Goal: Task Accomplishment & Management: Manage account settings

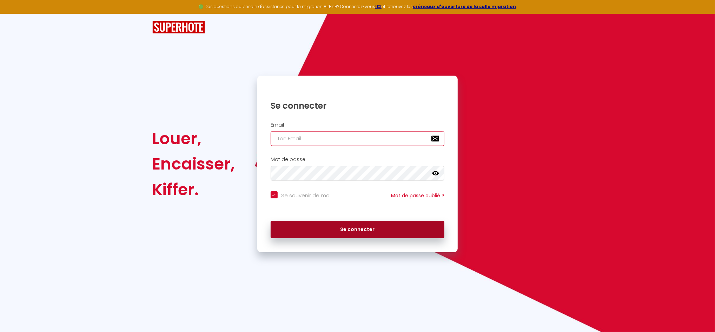
type input "[EMAIL_ADDRESS][DOMAIN_NAME]"
click at [367, 228] on button "Se connecter" at bounding box center [358, 230] width 174 height 18
checkbox input "true"
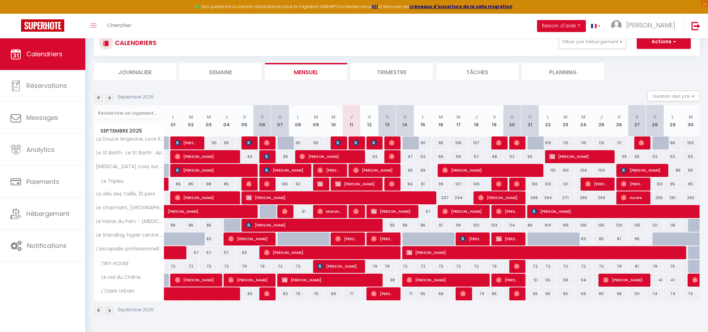
scroll to position [30, 0]
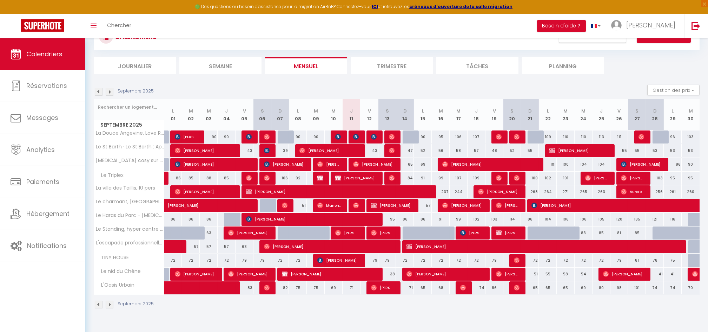
click at [98, 93] on img at bounding box center [99, 92] width 8 height 8
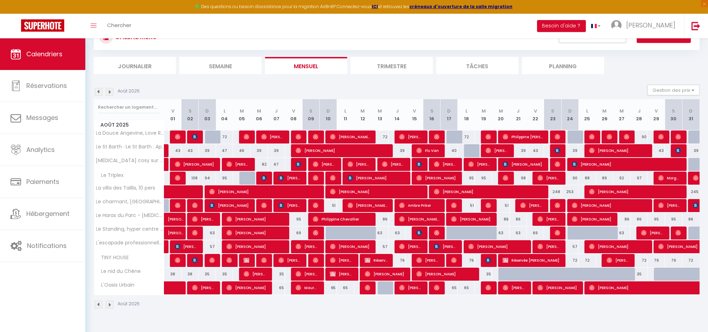
click at [110, 92] on img at bounding box center [110, 92] width 8 height 8
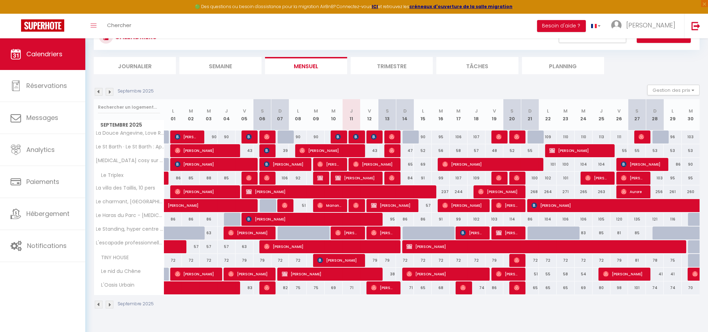
scroll to position [38, 0]
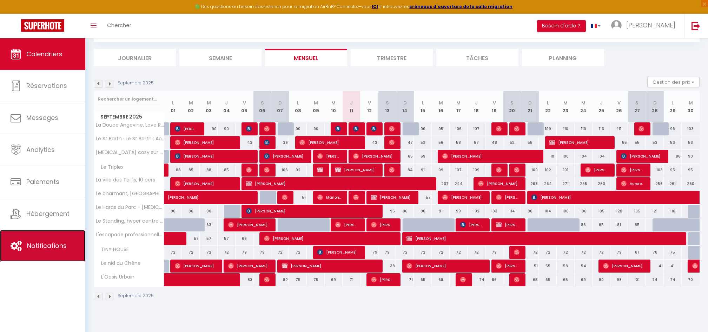
click at [55, 247] on span "Notifications" at bounding box center [47, 245] width 40 height 9
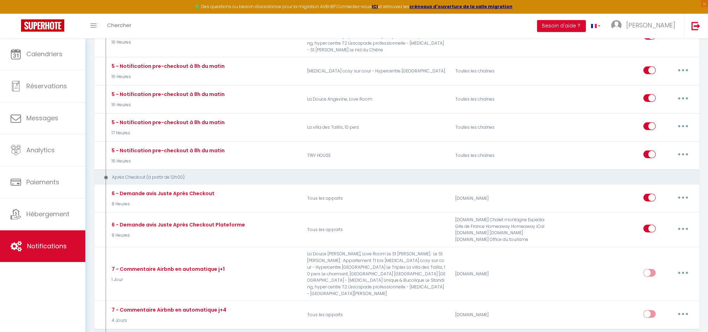
scroll to position [1667, 0]
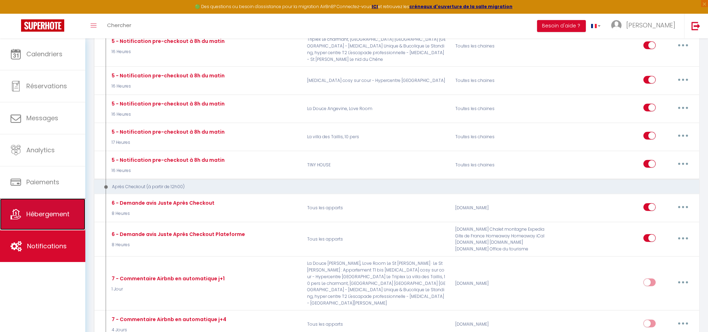
click at [53, 212] on span "Hébergement" at bounding box center [47, 213] width 43 height 9
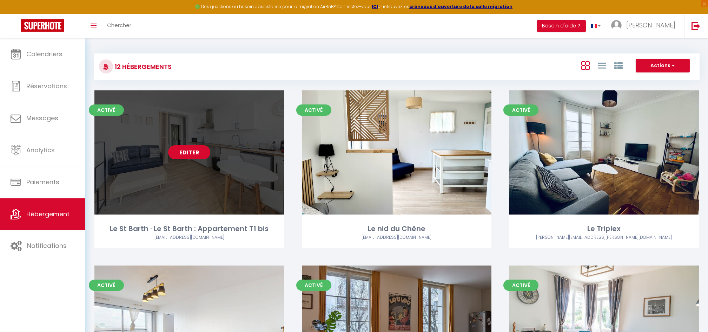
click at [194, 151] on link "Editer" at bounding box center [189, 152] width 42 height 14
select select "3"
select select "2"
select select "1"
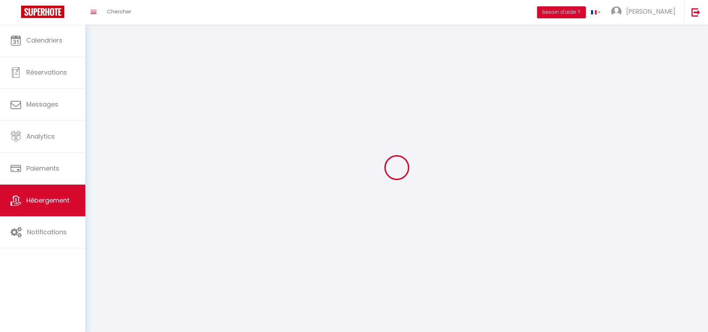
select select
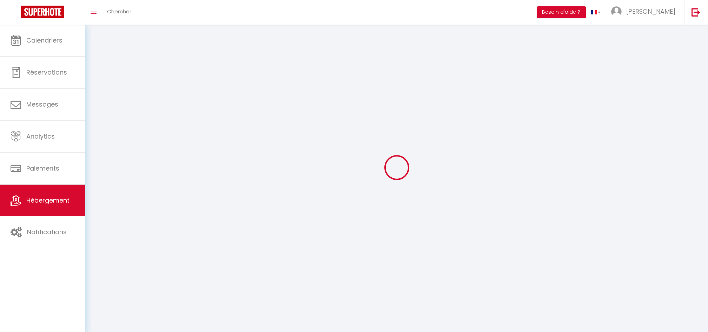
checkbox input "false"
select select
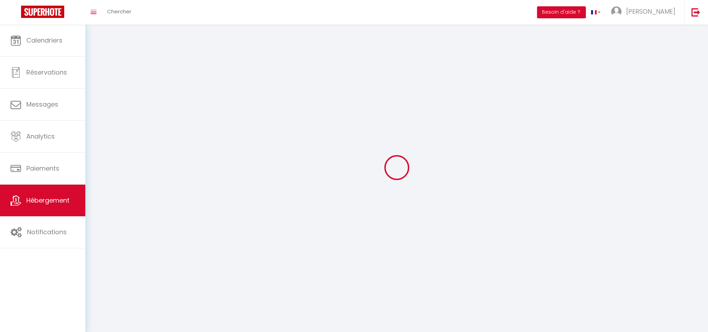
select select
select select "1"
select select
select select "28"
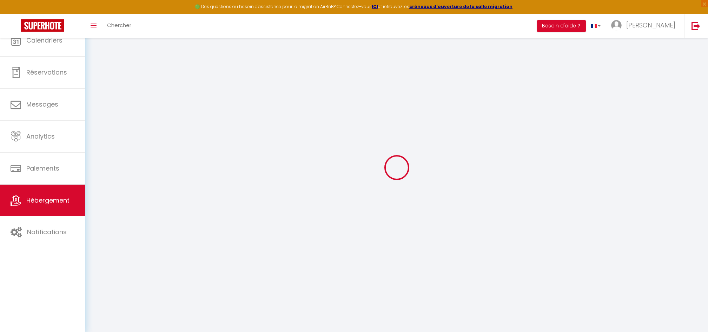
select select
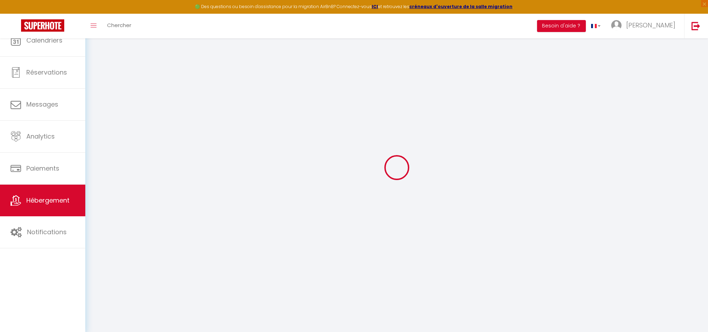
select select
checkbox input "false"
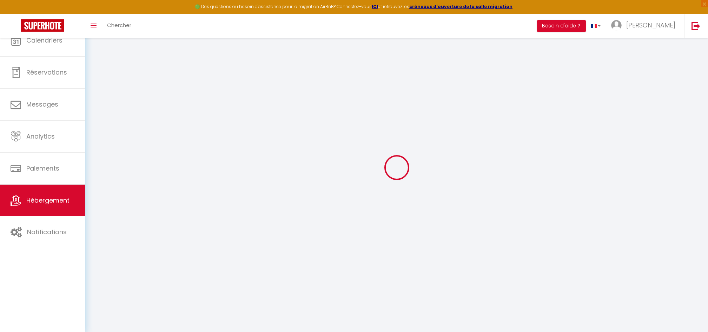
select select
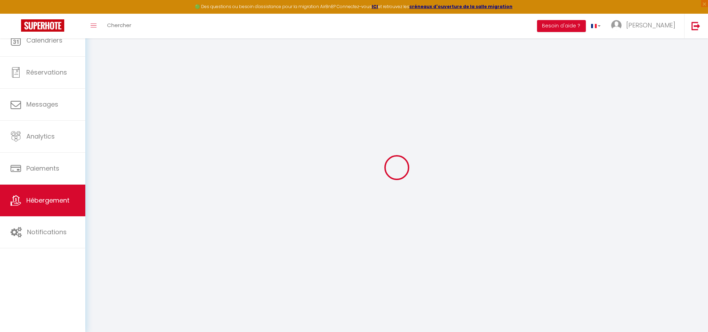
select select
checkbox input "false"
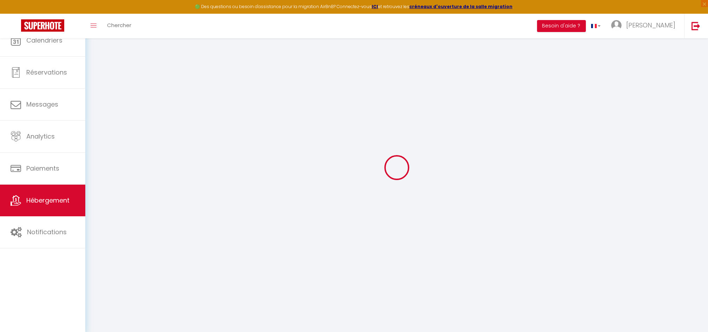
checkbox input "false"
select select
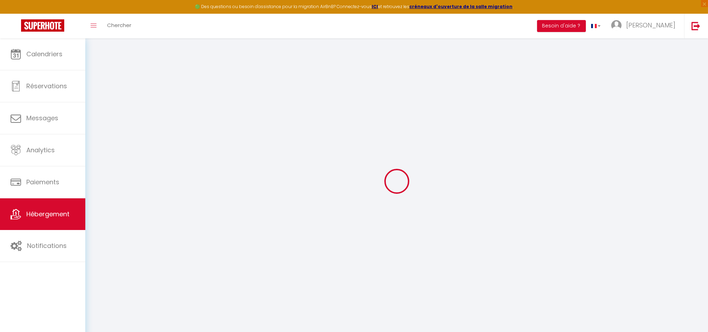
select select
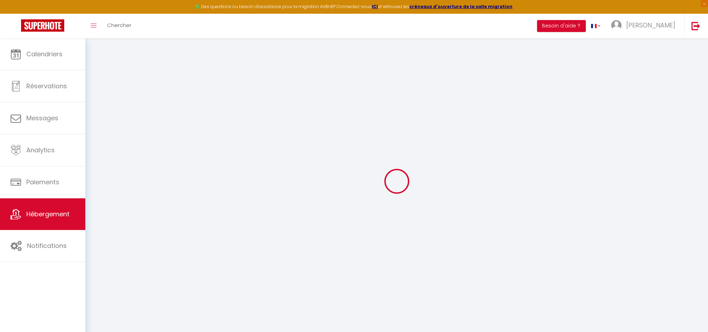
select select
checkbox input "false"
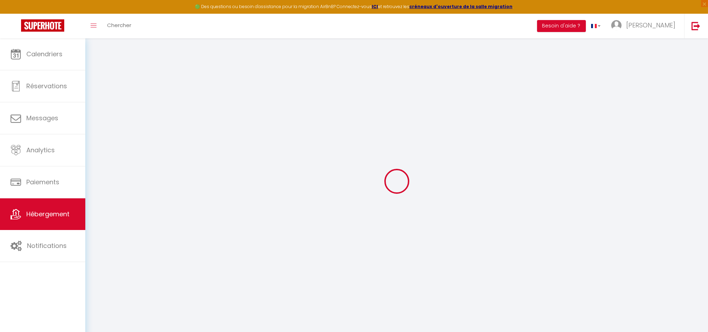
select select
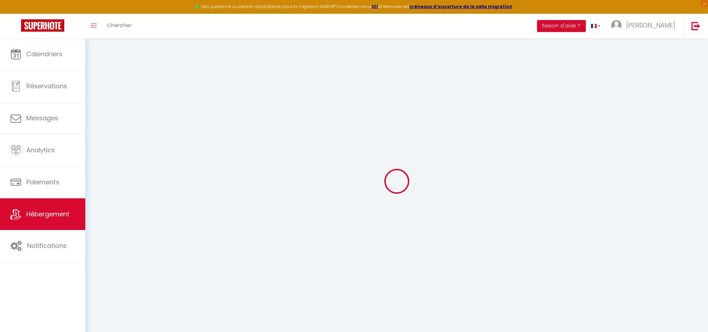
select select
checkbox input "false"
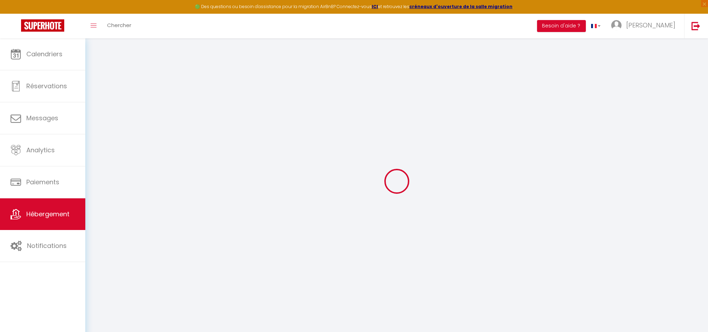
checkbox input "false"
select select
type input "Le St Barth · Le St Barth : Appartement T1 bis"
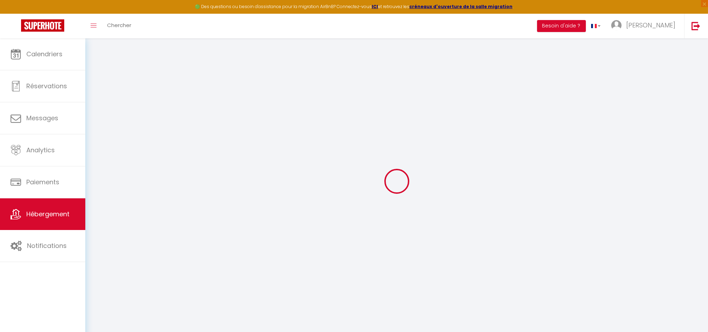
type input "[PERSON_NAME]"
type input "Warthmann"
type input "16 av [PERSON_NAME]"
type input "49100"
type input "[GEOGRAPHIC_DATA]"
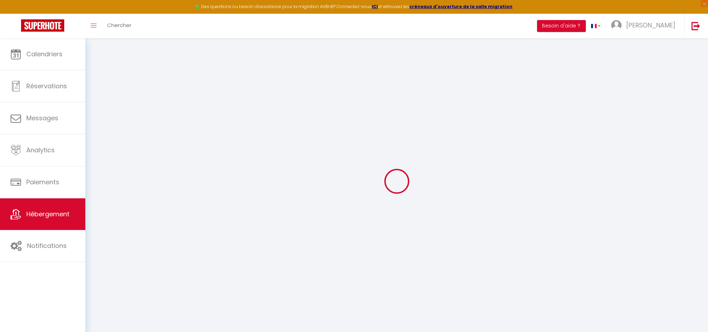
select select "2"
type input "45"
type input "10"
type input "25"
type input "250"
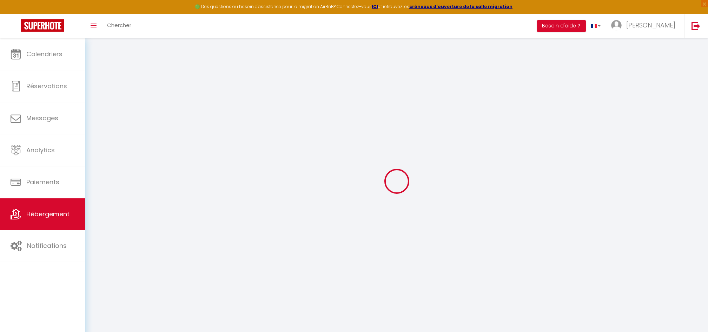
select select
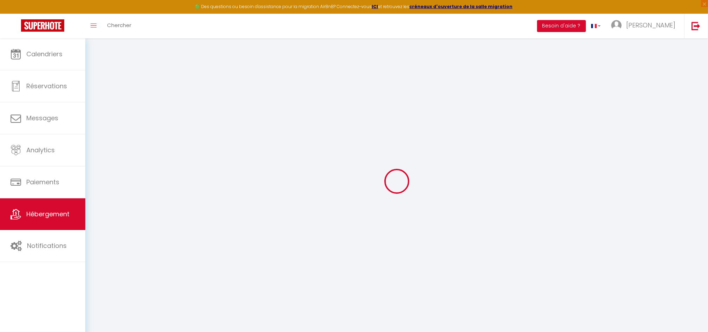
type input "[STREET_ADDRESS][PERSON_NAME]"
type input "49124"
type input "[GEOGRAPHIC_DATA]-d'Anjou"
type input "[EMAIL_ADDRESS][DOMAIN_NAME]"
select select "8084"
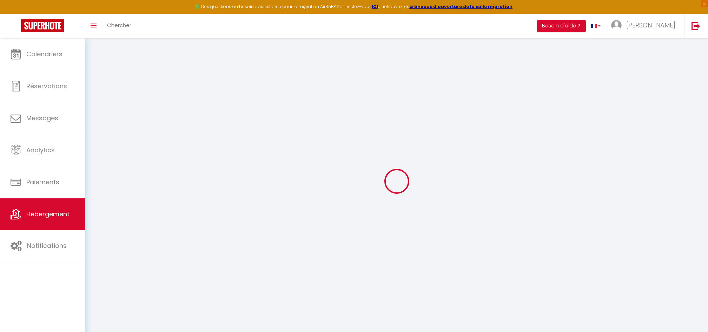
checkbox input "false"
type input "0"
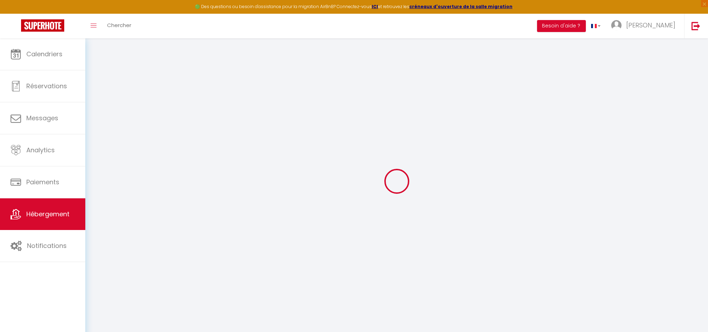
type input "0"
select select "+ 22 %"
select select "+ 25 %"
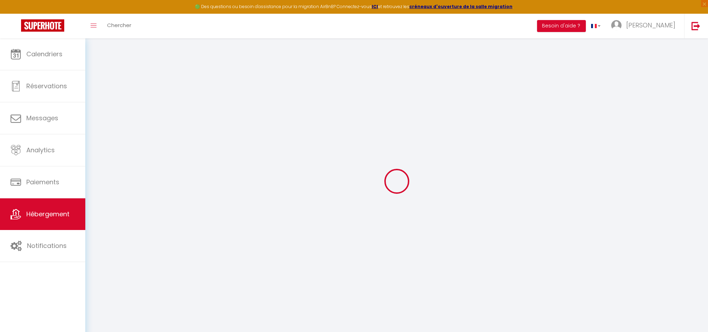
select select
checkbox input "false"
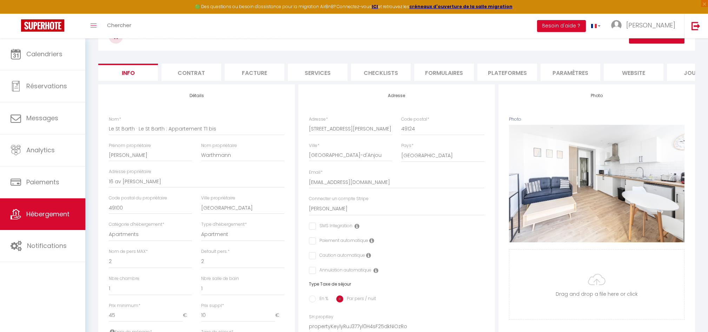
scroll to position [44, 0]
click at [194, 70] on li "Contrat" at bounding box center [192, 71] width 60 height 17
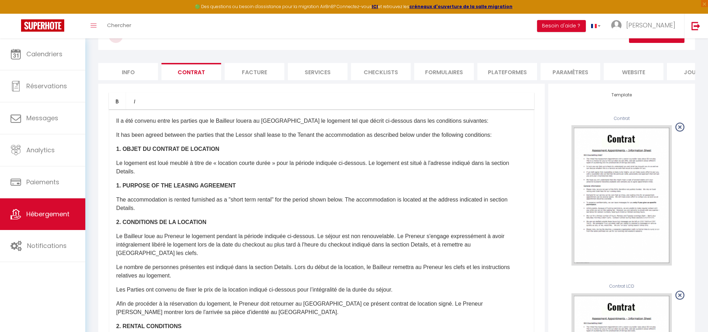
click at [254, 74] on li "Facture" at bounding box center [255, 71] width 60 height 17
select select
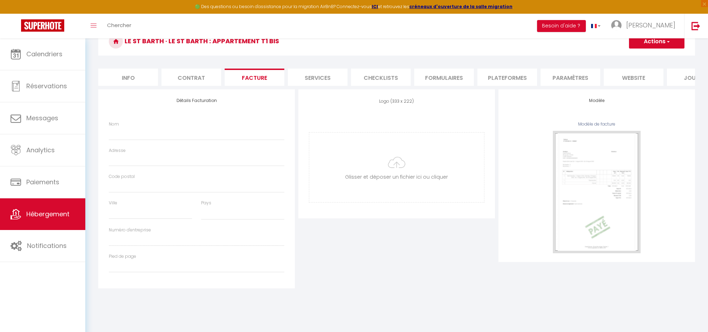
click at [326, 71] on li "Services" at bounding box center [318, 76] width 60 height 17
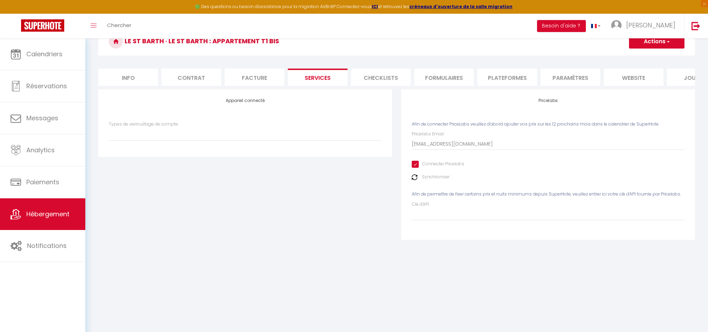
select select
click at [519, 75] on li "Plateformes" at bounding box center [508, 76] width 60 height 17
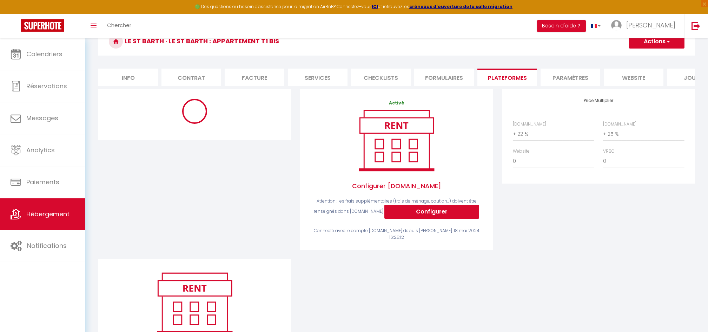
scroll to position [44, 0]
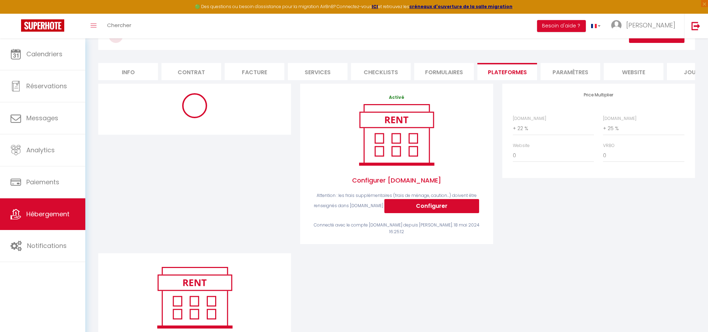
select select "270"
select select "EUR"
select select "13912-871682069282857269"
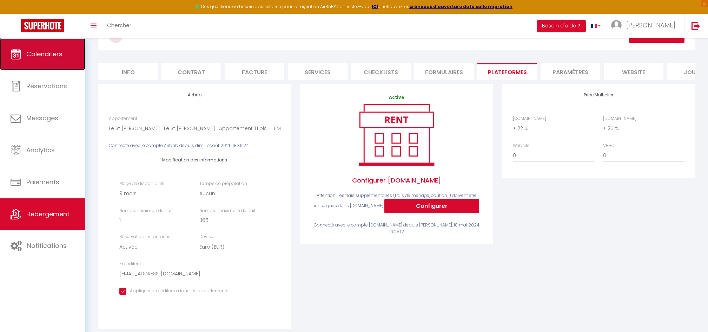
click at [40, 60] on link "Calendriers" at bounding box center [42, 54] width 85 height 32
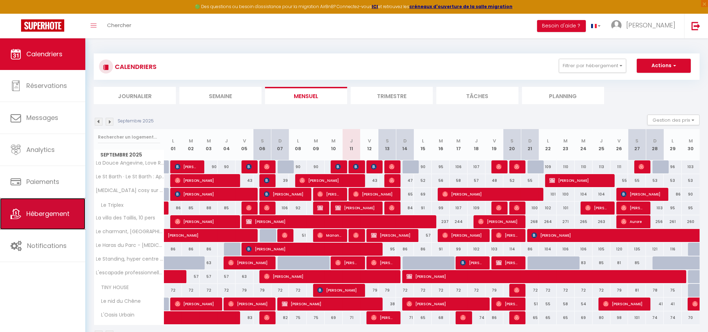
click at [57, 217] on span "Hébergement" at bounding box center [47, 213] width 43 height 9
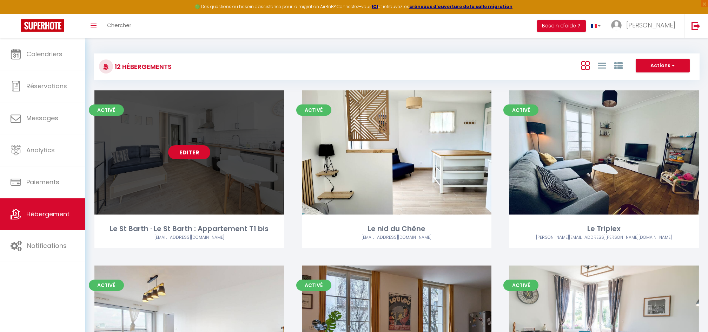
click at [182, 153] on link "Editer" at bounding box center [189, 152] width 42 height 14
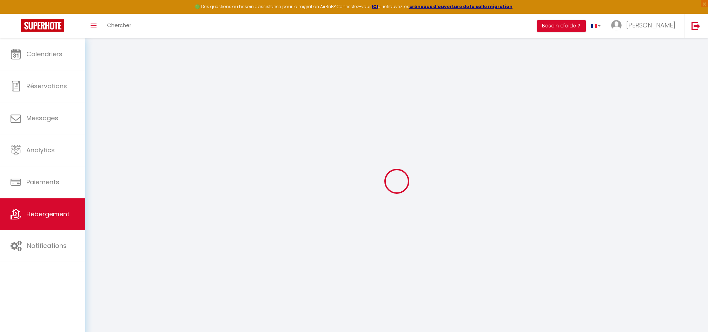
select select "13912-871682069282857269"
select select "+ 22 %"
select select "+ 25 %"
select select
checkbox input "false"
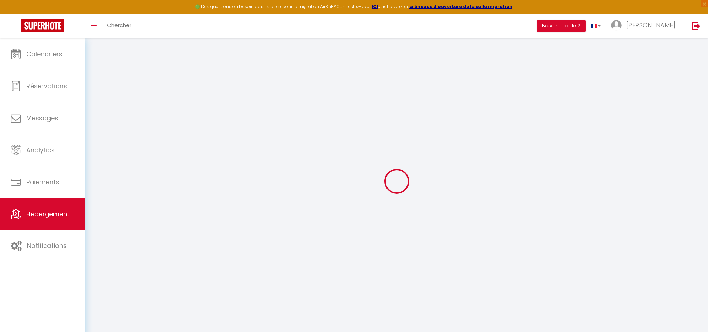
checkbox input "false"
select select "270"
select select "EUR"
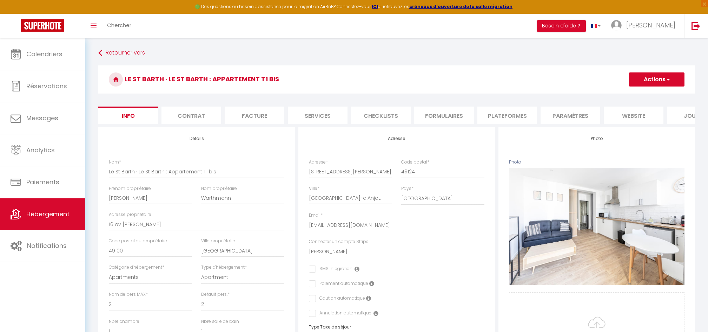
click at [516, 119] on li "Plateformes" at bounding box center [508, 114] width 60 height 17
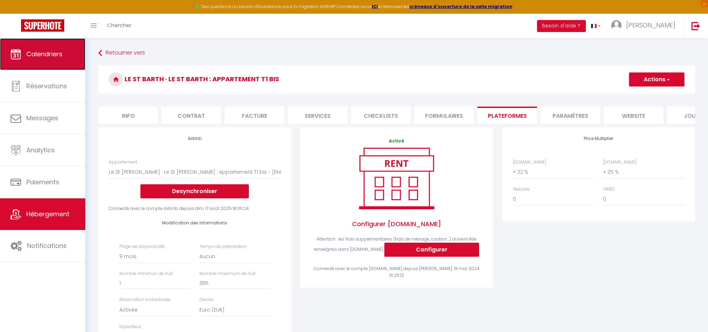
click at [55, 61] on link "Calendriers" at bounding box center [42, 54] width 85 height 32
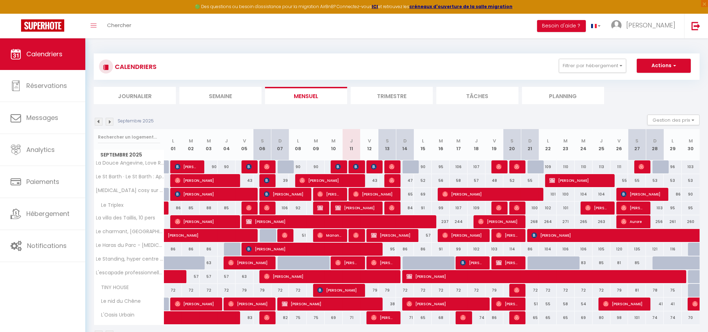
click at [490, 120] on div "Septembre 2025 Gestion des prix Nb Nuits minimum Règles Disponibilité" at bounding box center [397, 121] width 606 height 14
click at [144, 96] on li "Journalier" at bounding box center [135, 95] width 82 height 17
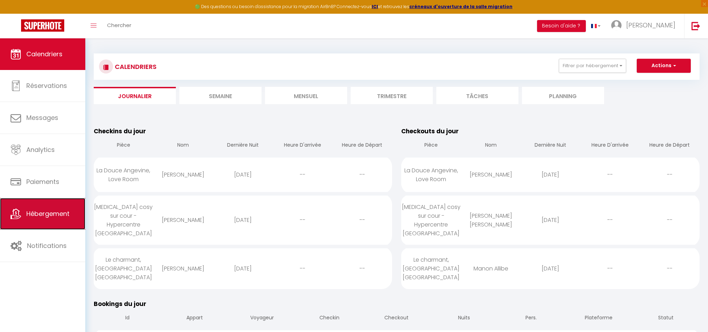
click at [59, 209] on span "Hébergement" at bounding box center [47, 213] width 43 height 9
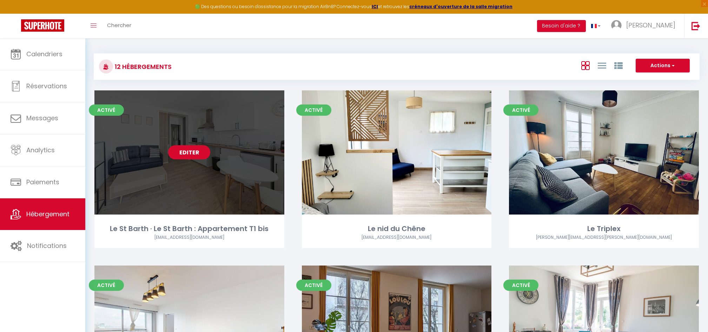
click at [188, 150] on link "Editer" at bounding box center [189, 152] width 42 height 14
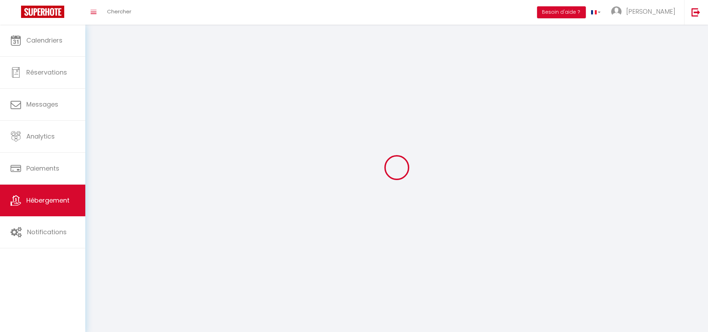
select select "1"
select select
select select "28"
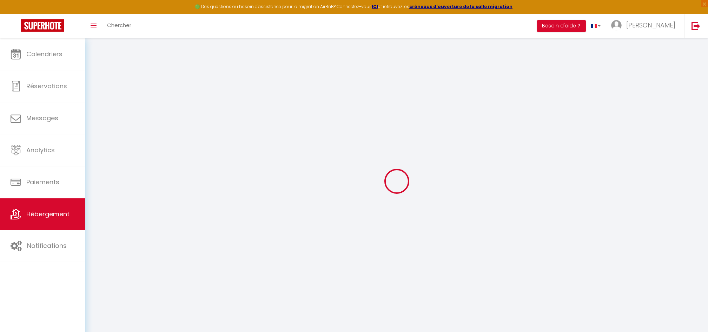
select select
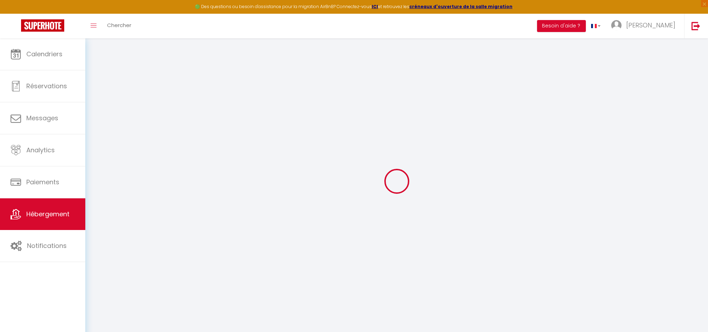
select select
checkbox input "false"
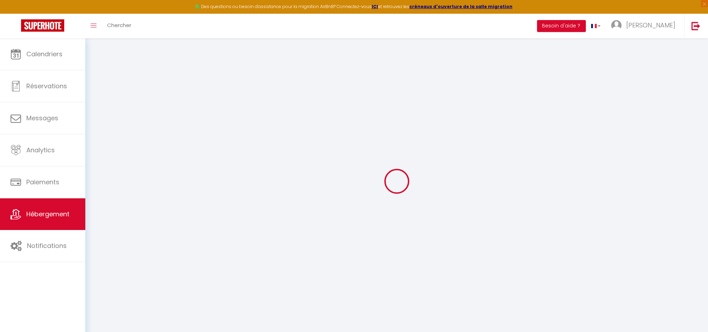
select select
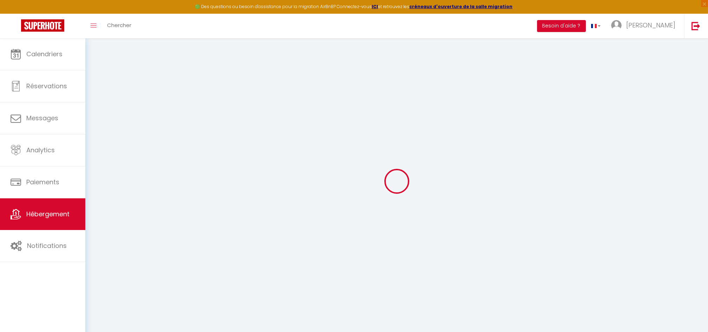
select select
checkbox input "false"
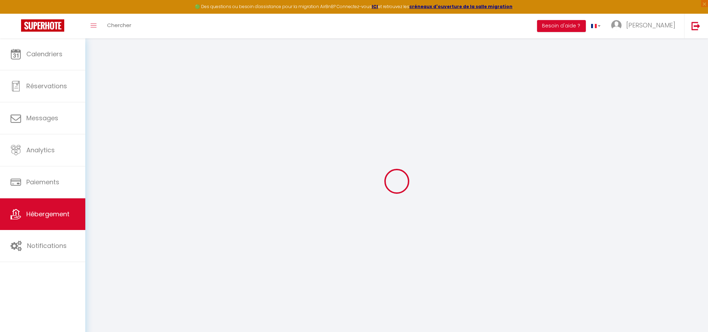
checkbox input "false"
select select
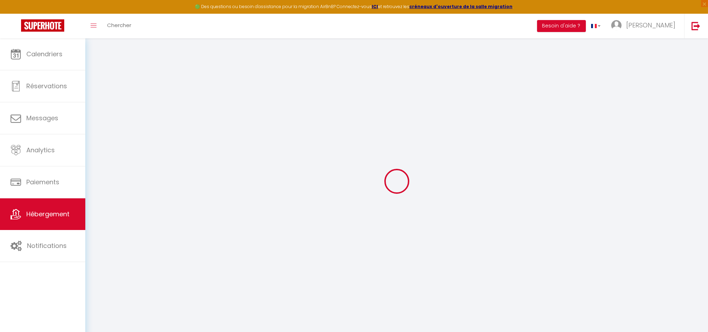
select select
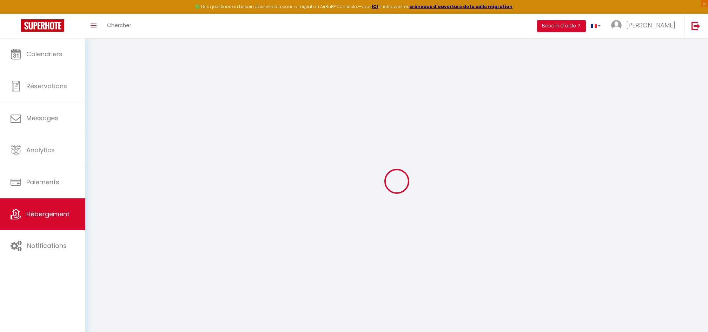
checkbox input "false"
select select
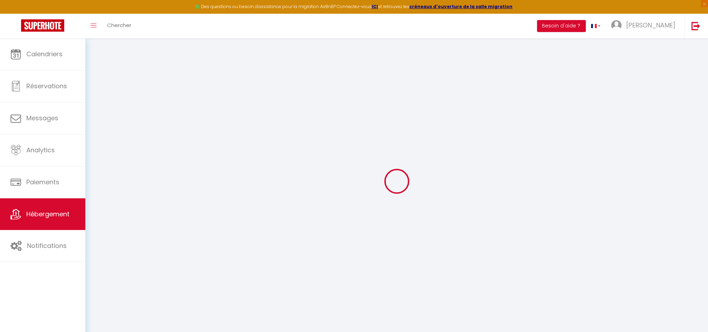
select select
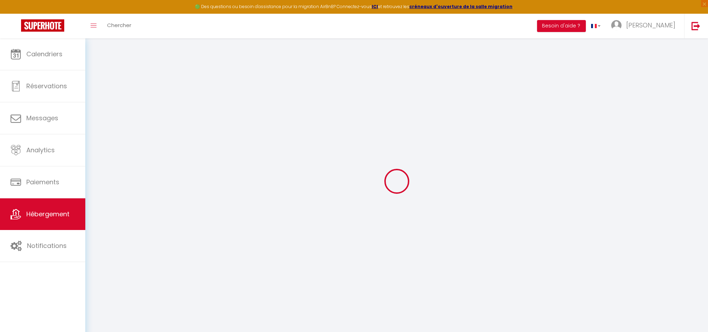
select select
checkbox input "false"
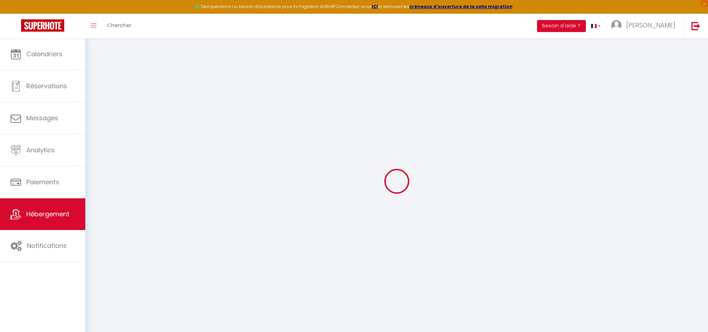
checkbox input "false"
select select
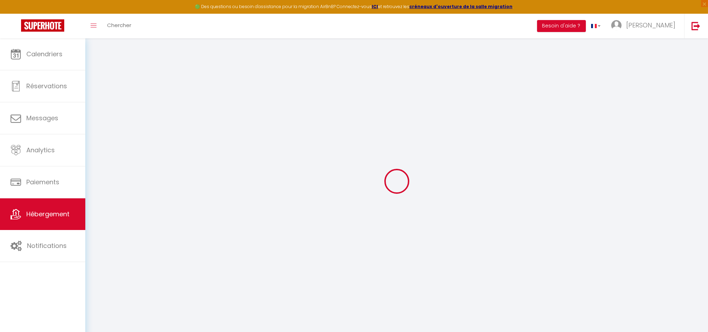
select select
checkbox input "false"
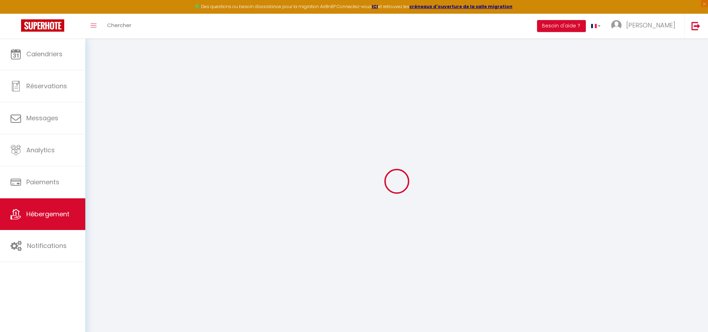
checkbox input "false"
select select
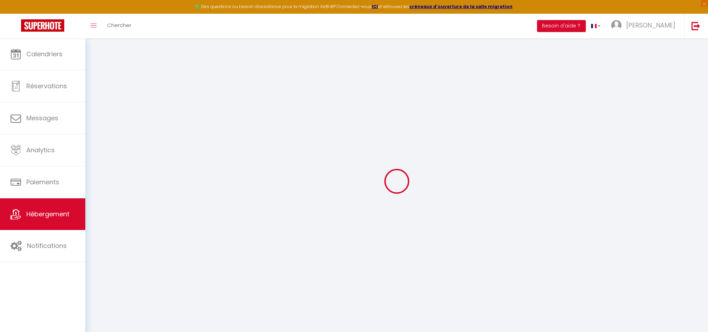
type input "Le St Barth · Le St Barth : Appartement T1 bis"
type input "[PERSON_NAME]"
type input "Warthmann"
type input "16 av [PERSON_NAME]"
type input "49100"
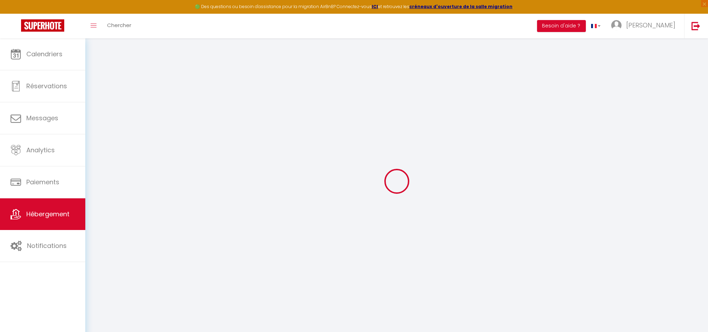
type input "[GEOGRAPHIC_DATA]"
select select "2"
type input "45"
type input "10"
type input "25"
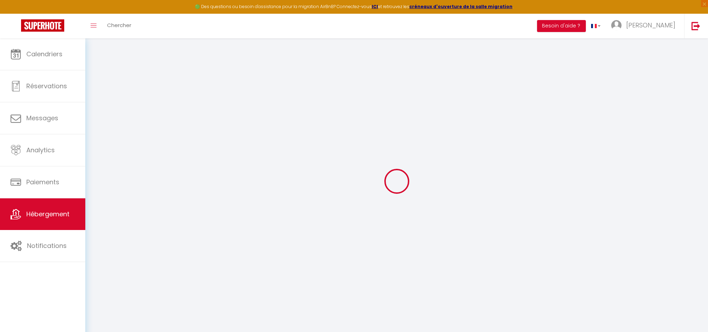
type input "250"
select select
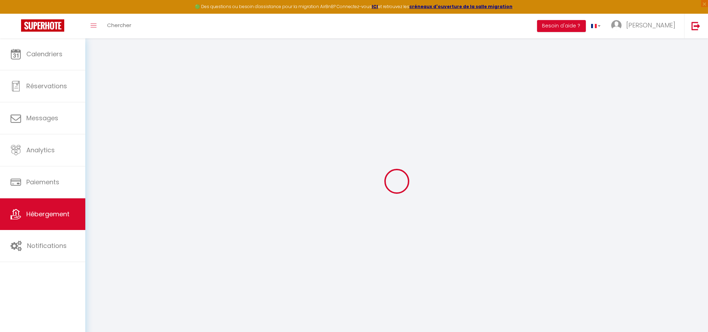
select select
type input "[STREET_ADDRESS][PERSON_NAME]"
type input "49124"
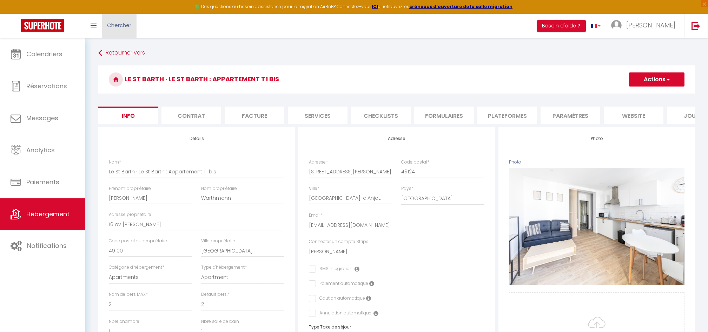
click at [119, 25] on span "Chercher" at bounding box center [119, 24] width 24 height 7
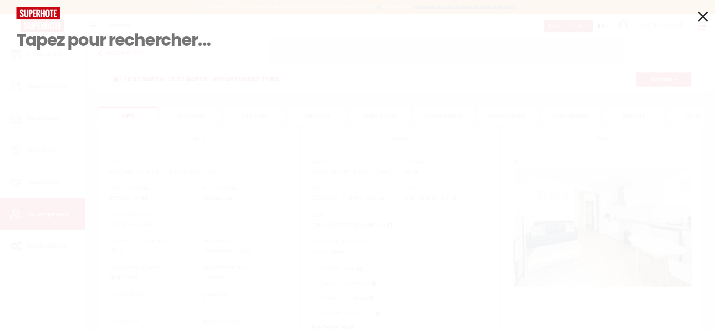
click at [705, 16] on icon at bounding box center [703, 17] width 10 height 18
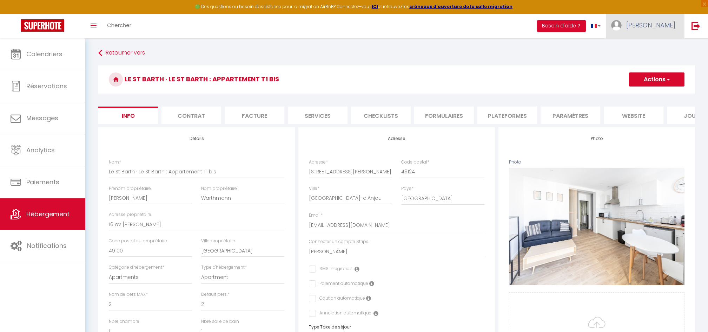
click at [674, 29] on span "[PERSON_NAME]" at bounding box center [651, 25] width 49 height 9
click at [649, 58] on link "Équipe" at bounding box center [656, 61] width 52 height 12
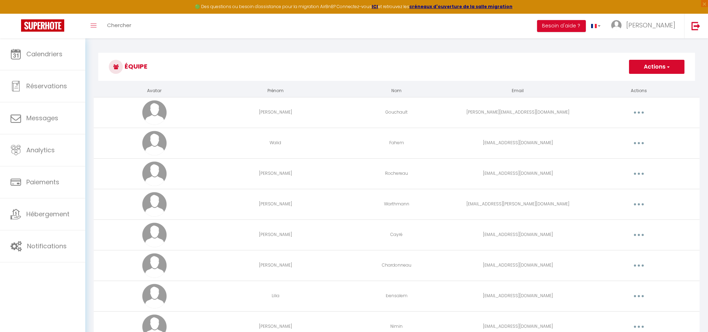
click at [650, 66] on button "Actions" at bounding box center [656, 67] width 55 height 14
click at [633, 82] on link "Ajouter un nouvel utilisateur" at bounding box center [643, 82] width 83 height 9
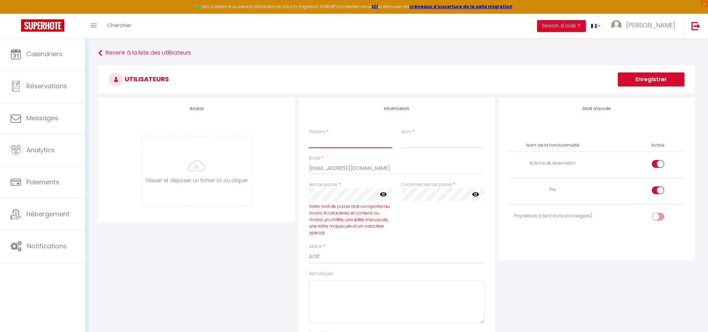
click at [321, 146] on input "Prénom" at bounding box center [350, 141] width 83 height 13
click at [406, 143] on input "Berrien" at bounding box center [442, 141] width 83 height 13
click at [433, 142] on input "Forrien" at bounding box center [442, 141] width 83 height 13
drag, startPoint x: 375, startPoint y: 170, endPoint x: 280, endPoint y: 176, distance: 95.1
click at [280, 176] on div "Avatar [PERSON_NAME] et déposer un fichier ici ou cliquer Ooops, something wron…" at bounding box center [397, 236] width 601 height 278
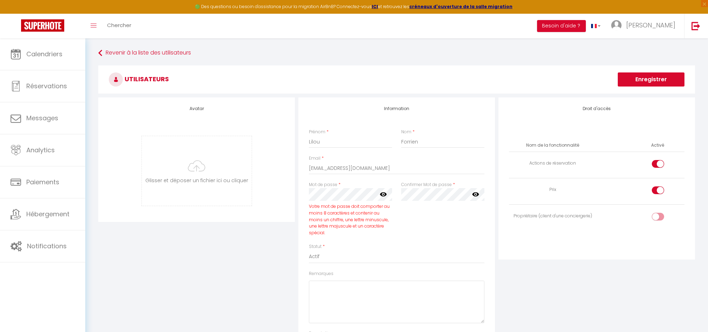
click at [284, 197] on div "Avatar [PERSON_NAME] et déposer un fichier ici ou cliquer Ooops, something wron…" at bounding box center [397, 236] width 601 height 278
click at [383, 191] on icon at bounding box center [383, 193] width 7 height 7
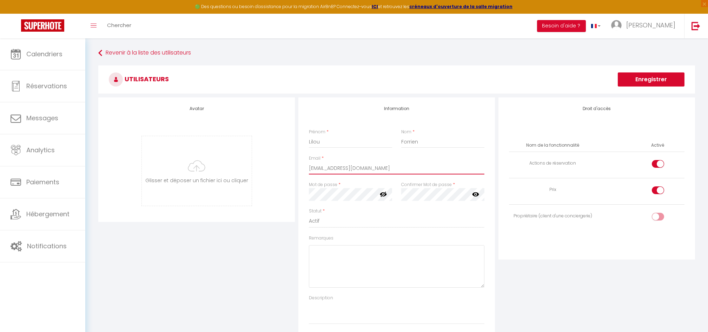
click at [443, 168] on input "[EMAIL_ADDRESS][DOMAIN_NAME]" at bounding box center [397, 168] width 176 height 13
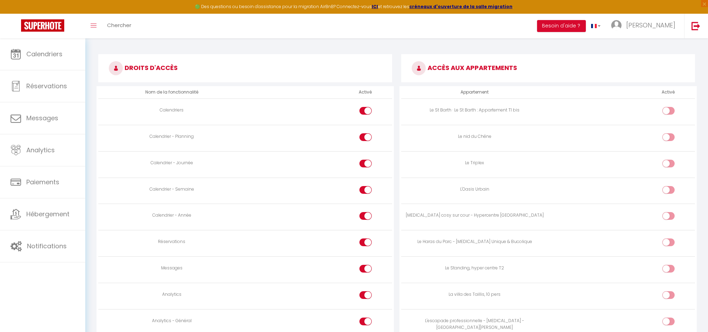
scroll to position [313, 0]
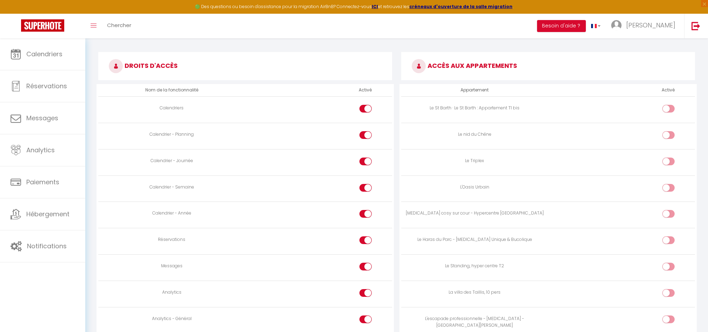
click at [672, 110] on input "checkbox" at bounding box center [675, 110] width 12 height 11
click at [670, 133] on input "checkbox" at bounding box center [675, 136] width 12 height 11
click at [670, 162] on input "checkbox" at bounding box center [675, 162] width 12 height 11
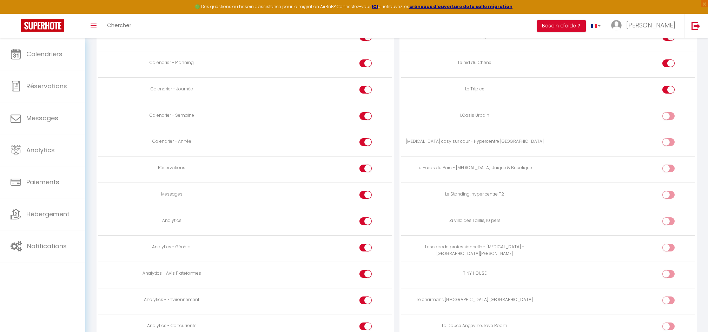
scroll to position [391, 0]
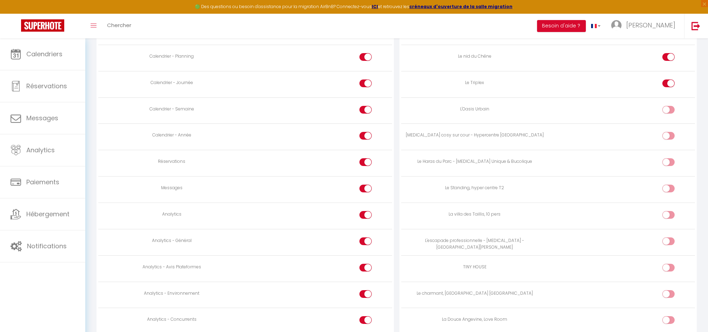
click at [671, 110] on input "checkbox" at bounding box center [675, 111] width 12 height 11
click at [673, 137] on input "checkbox" at bounding box center [675, 137] width 12 height 11
click at [673, 159] on input "checkbox" at bounding box center [675, 163] width 12 height 11
click at [671, 186] on input "checkbox" at bounding box center [675, 189] width 12 height 11
click at [670, 215] on input "checkbox" at bounding box center [675, 216] width 12 height 11
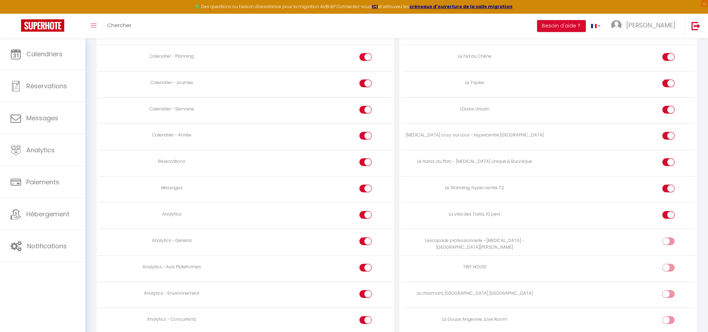
click at [670, 240] on input "checkbox" at bounding box center [675, 242] width 12 height 11
click at [670, 268] on input "checkbox" at bounding box center [675, 268] width 12 height 11
click at [671, 294] on input "checkbox" at bounding box center [675, 295] width 12 height 11
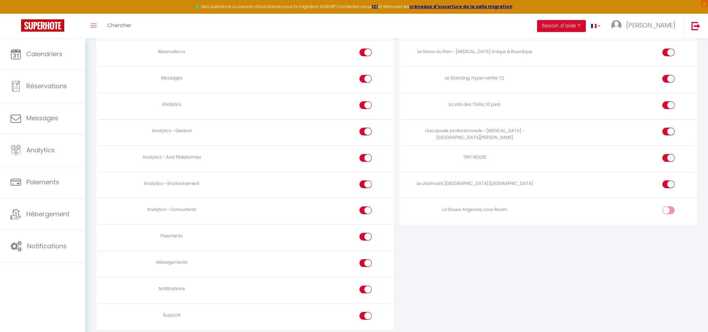
scroll to position [505, 0]
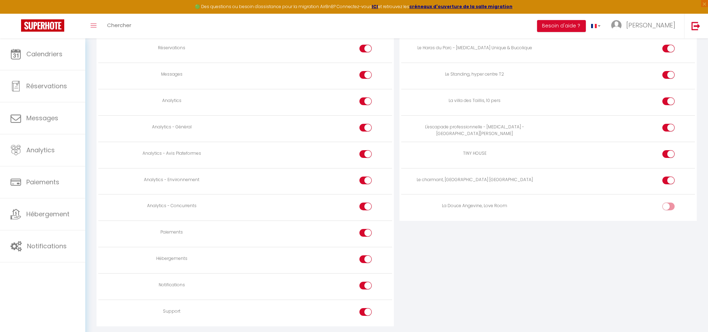
click at [672, 203] on input "checkbox" at bounding box center [675, 207] width 12 height 11
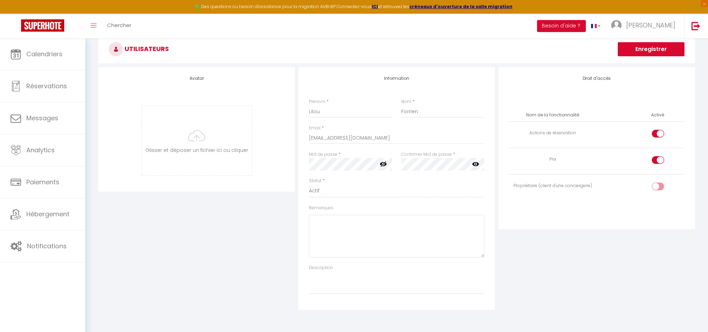
scroll to position [0, 0]
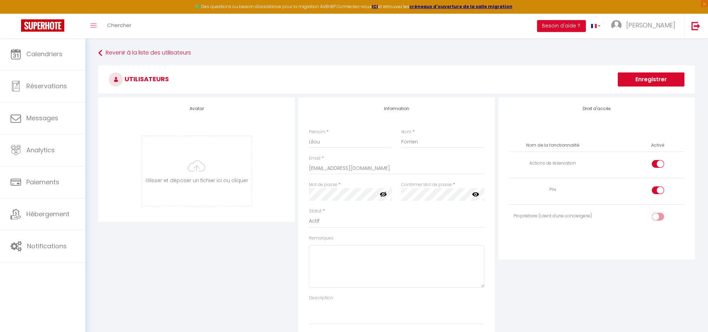
click at [653, 75] on button "Enregistrer" at bounding box center [651, 79] width 67 height 14
